Goal: Understand process/instructions

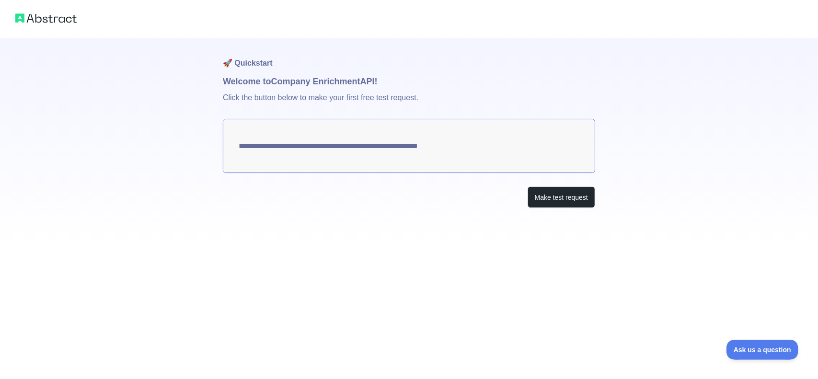
click at [516, 160] on textarea "**********" at bounding box center [409, 146] width 372 height 54
click at [555, 198] on button "Make test request" at bounding box center [562, 197] width 68 height 22
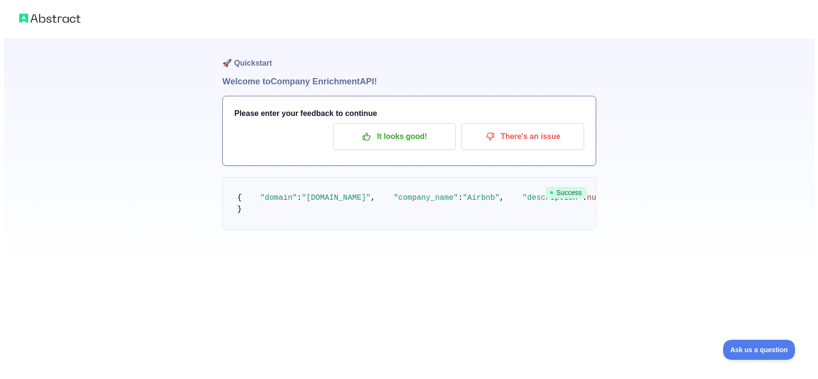
scroll to position [28, 0]
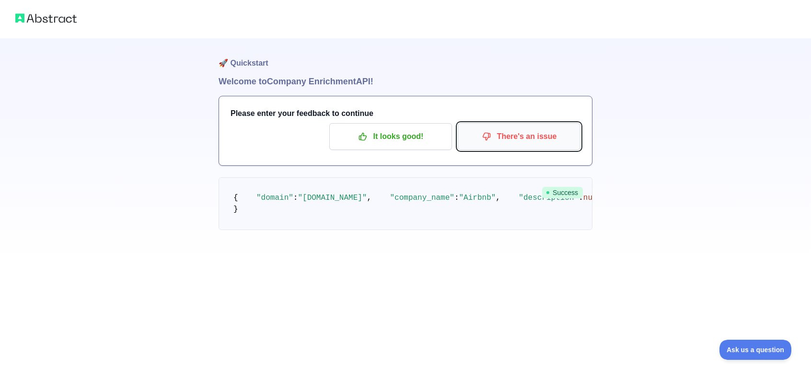
click at [561, 128] on p "There's an issue" at bounding box center [519, 136] width 108 height 16
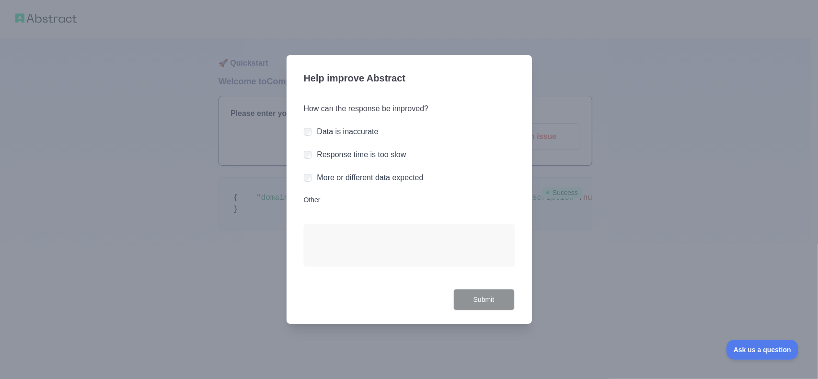
click at [375, 133] on label "Data is inaccurate" at bounding box center [347, 131] width 61 height 8
click at [486, 301] on button "Submit" at bounding box center [483, 300] width 61 height 22
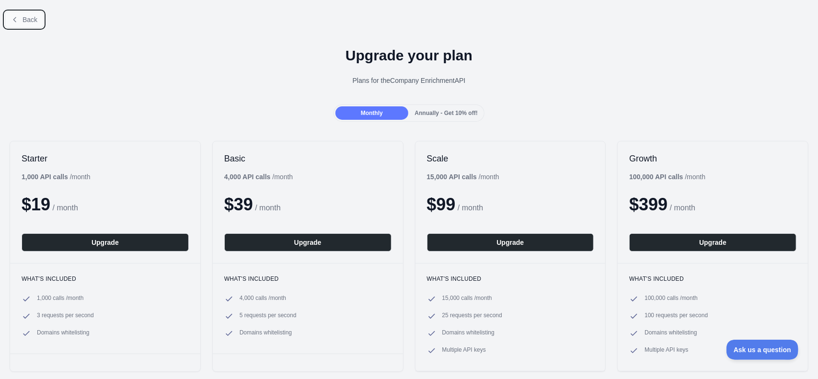
click at [37, 25] on button "Back" at bounding box center [24, 20] width 39 height 16
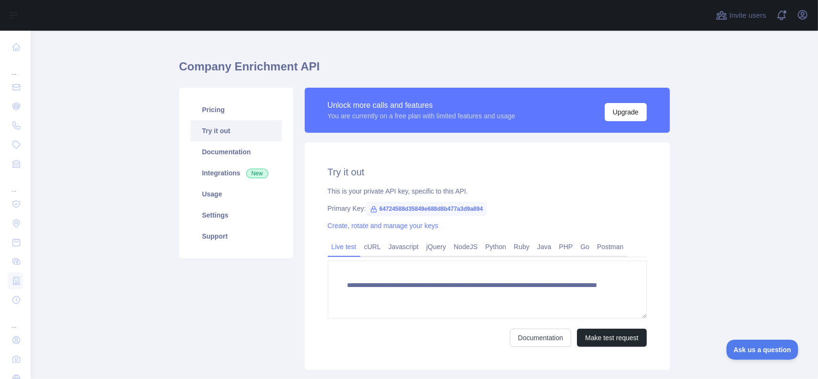
scroll to position [32, 0]
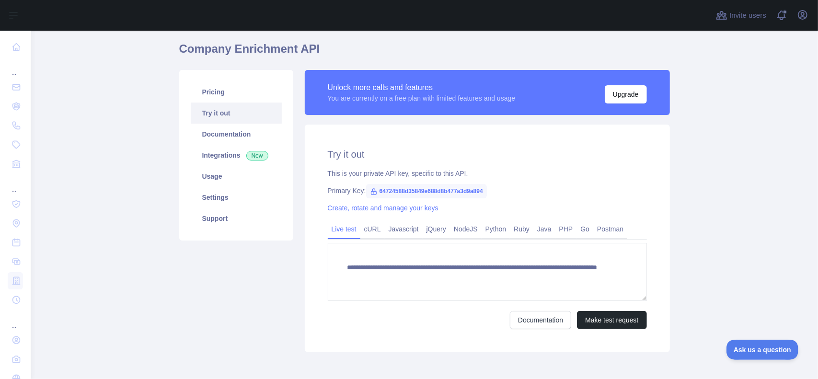
click at [370, 193] on icon at bounding box center [374, 192] width 8 height 8
click at [380, 192] on span "64724588d35849e688d8b477a3d9a894" at bounding box center [426, 191] width 121 height 14
click at [365, 232] on link "cURL" at bounding box center [372, 228] width 24 height 15
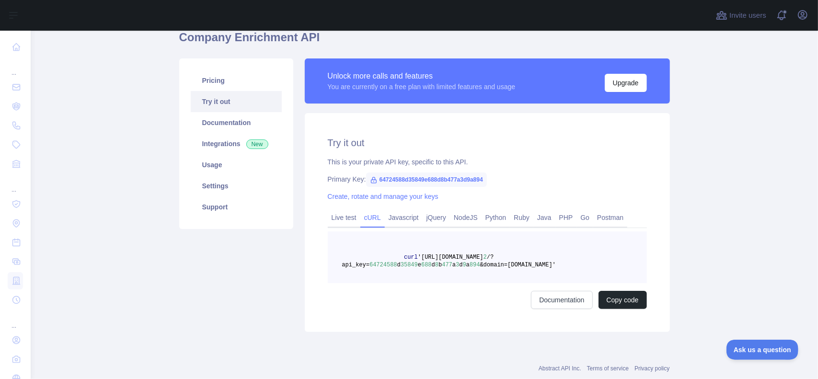
scroll to position [48, 0]
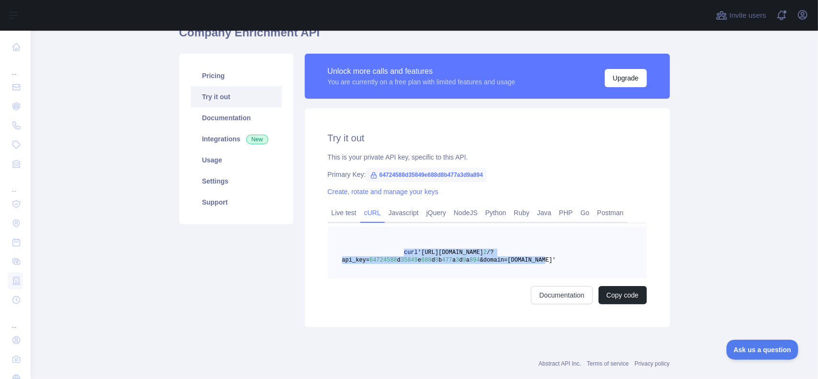
drag, startPoint x: 397, startPoint y: 254, endPoint x: 561, endPoint y: 272, distance: 165.5
click at [534, 266] on pre "curl '[URL][DOMAIN_NAME] 2 /?api_key= 64724588 d 35849 e 688 d 8 b 477 a 3 d 9 …" at bounding box center [487, 253] width 319 height 52
click at [614, 295] on button "Copy code" at bounding box center [623, 295] width 48 height 18
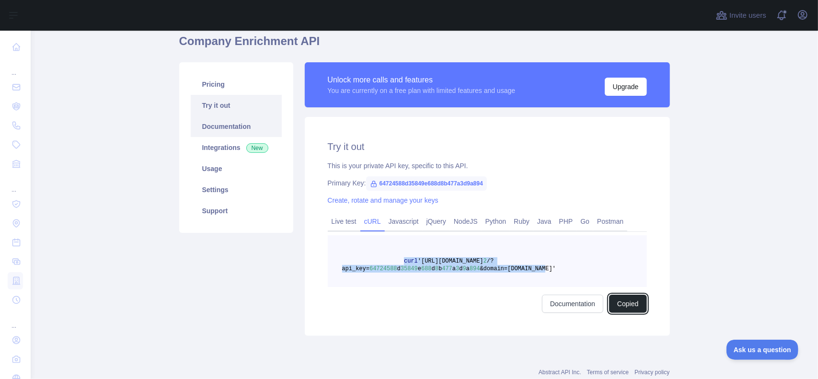
scroll to position [35, 0]
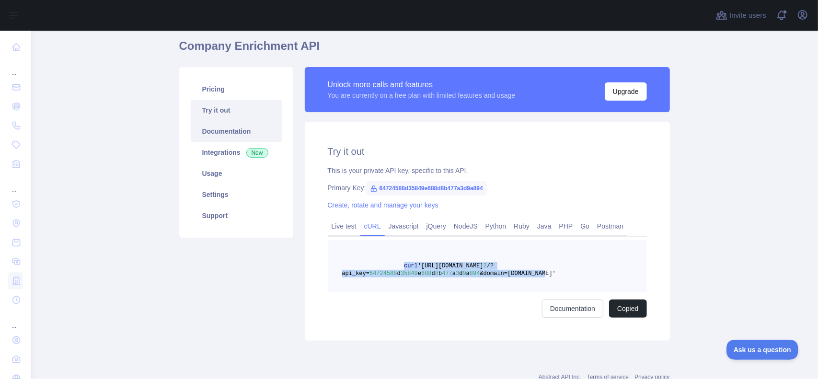
click at [214, 136] on link "Documentation" at bounding box center [236, 131] width 91 height 21
